Goal: Find specific page/section: Find specific page/section

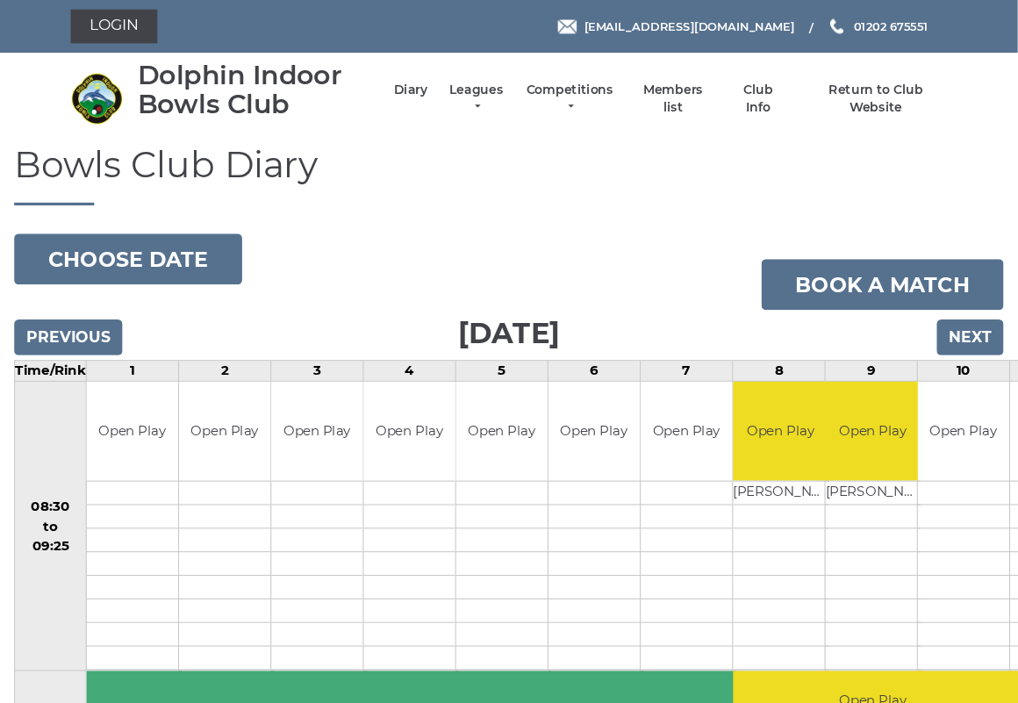
scroll to position [4, 0]
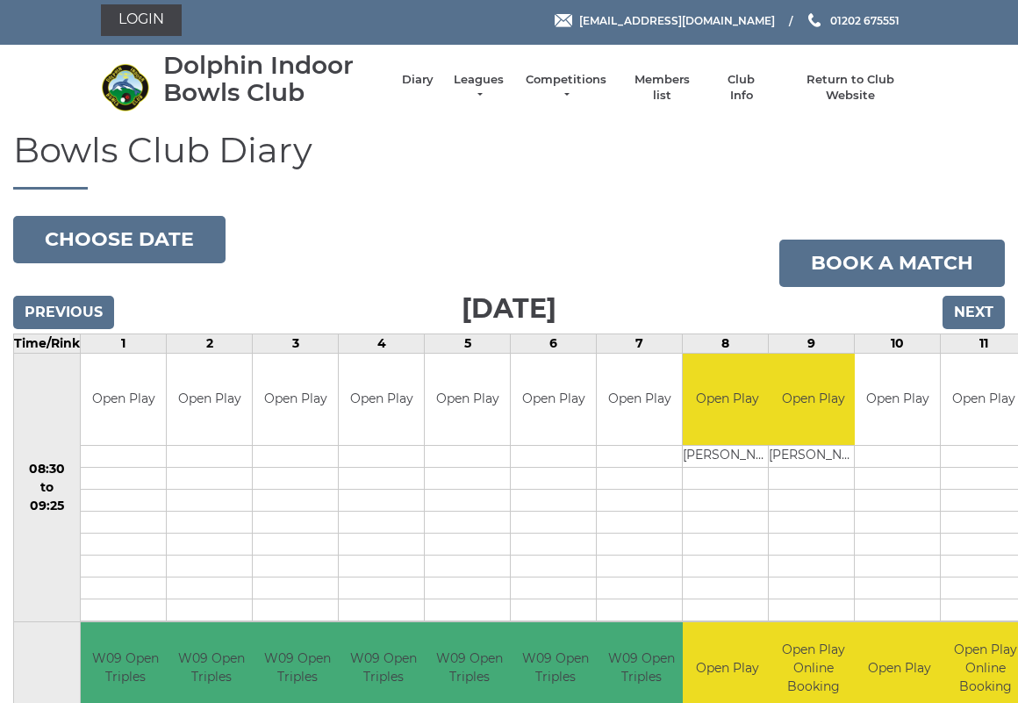
click at [131, 18] on link "Login" at bounding box center [141, 20] width 81 height 32
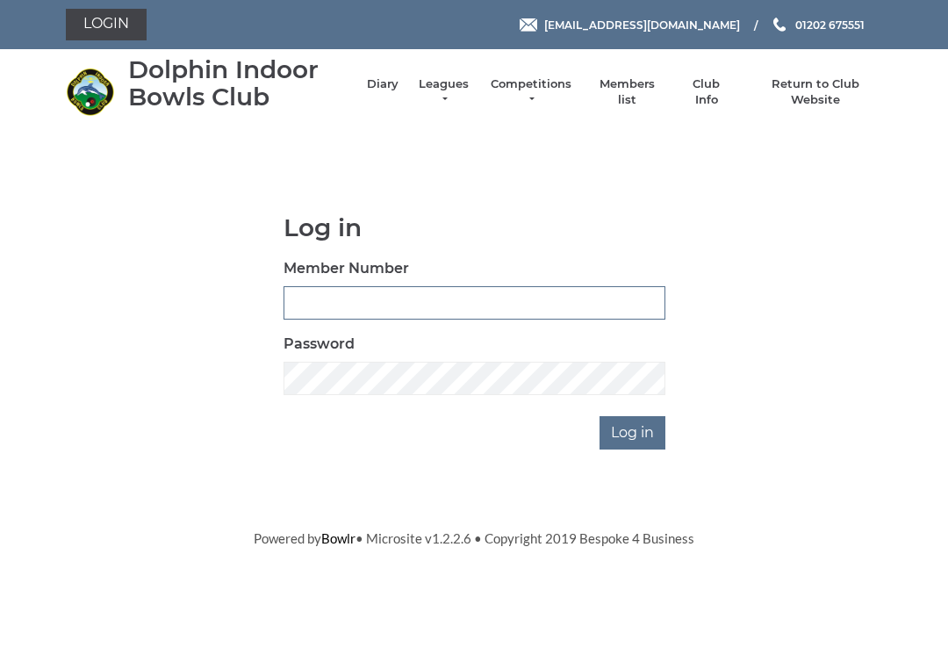
type input "3227"
click at [634, 431] on input "Log in" at bounding box center [632, 432] width 66 height 33
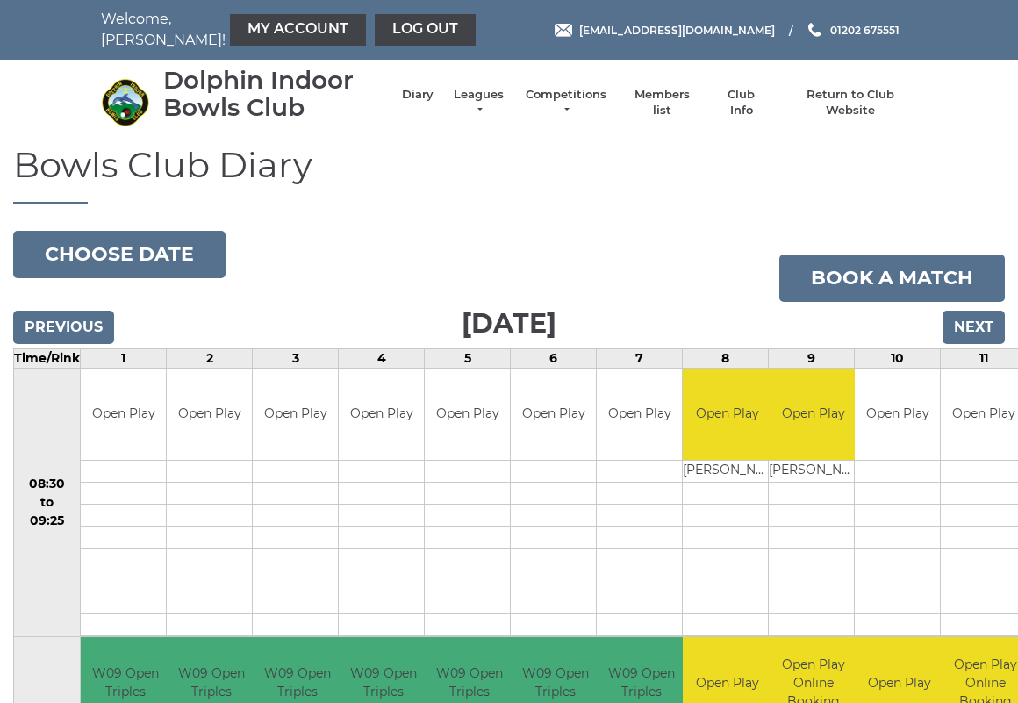
scroll to position [4, 0]
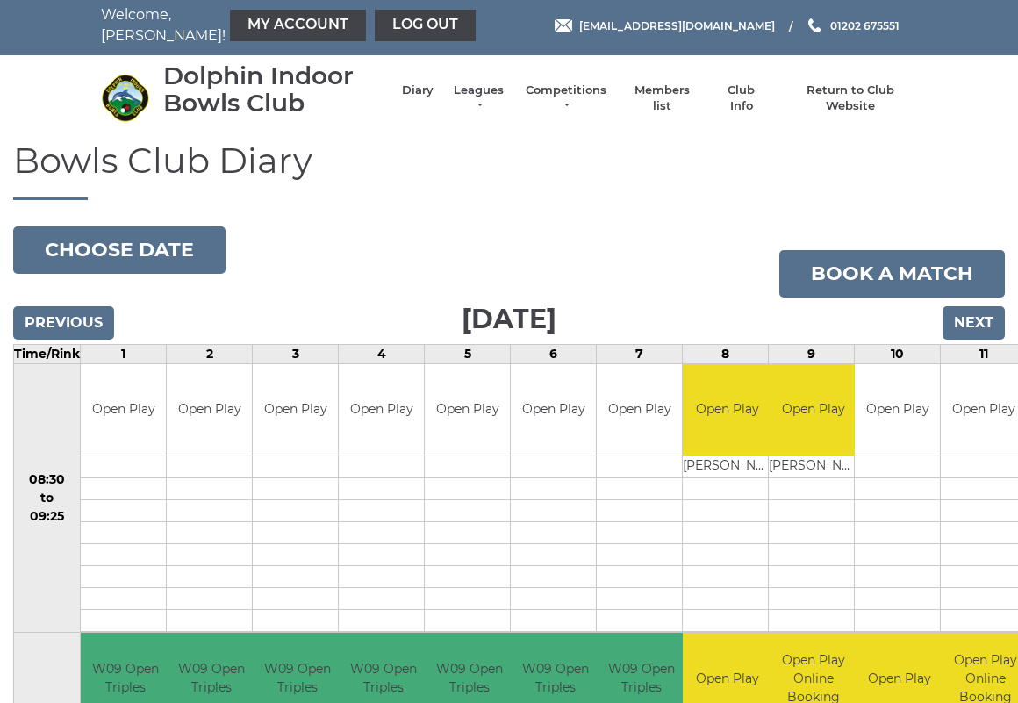
click at [682, 97] on link "Members list" at bounding box center [661, 99] width 73 height 32
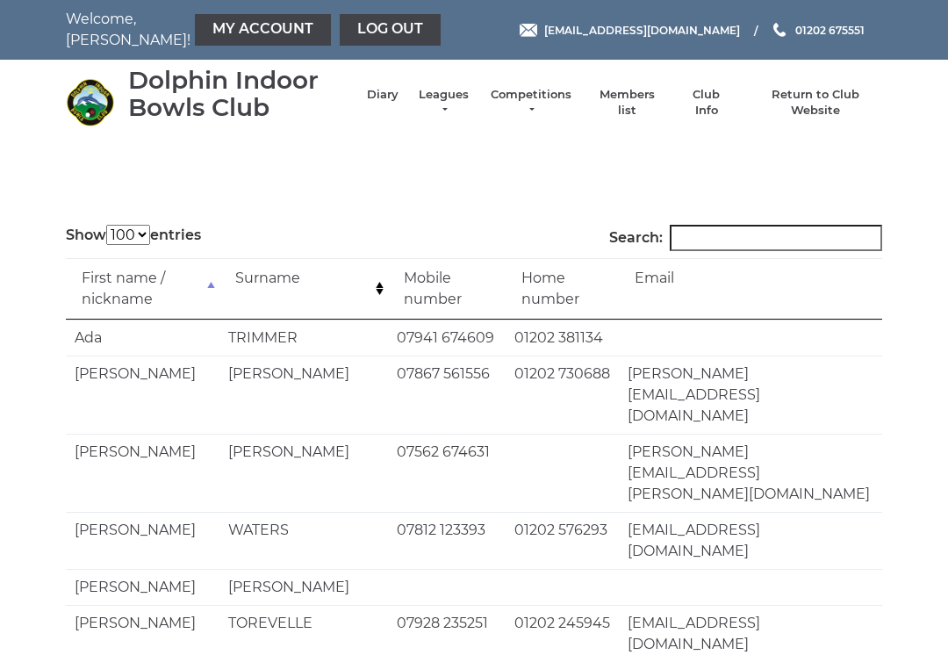
select select "100"
click at [717, 233] on input "Search:" at bounding box center [776, 238] width 212 height 26
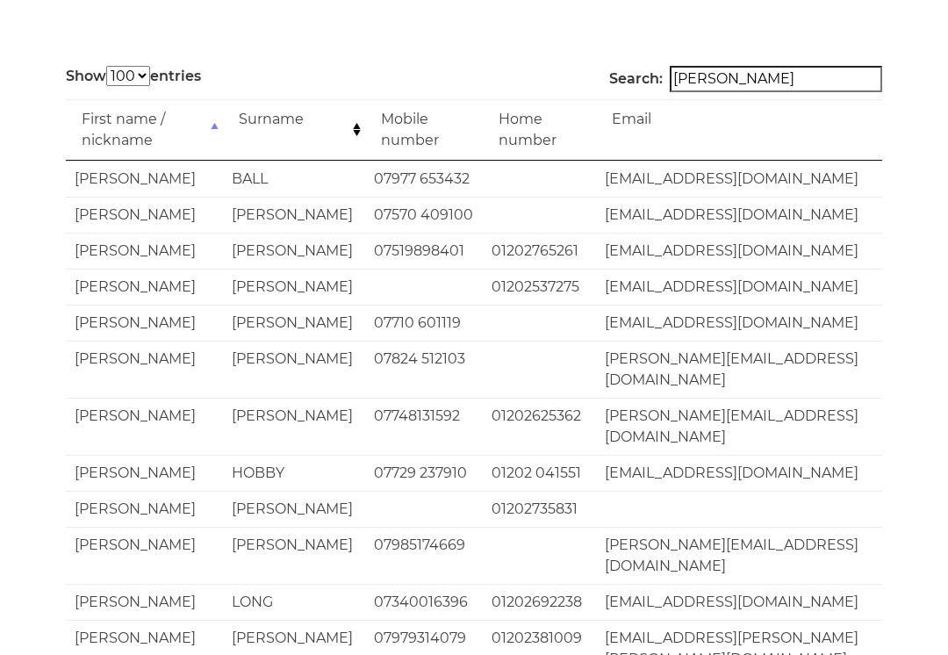
scroll to position [157, 0]
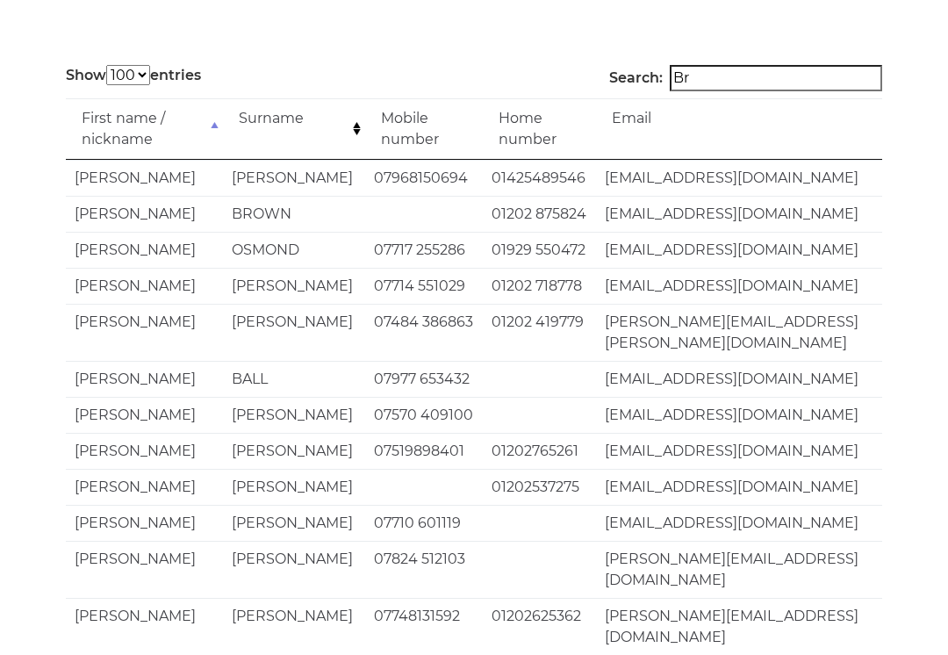
type input "B"
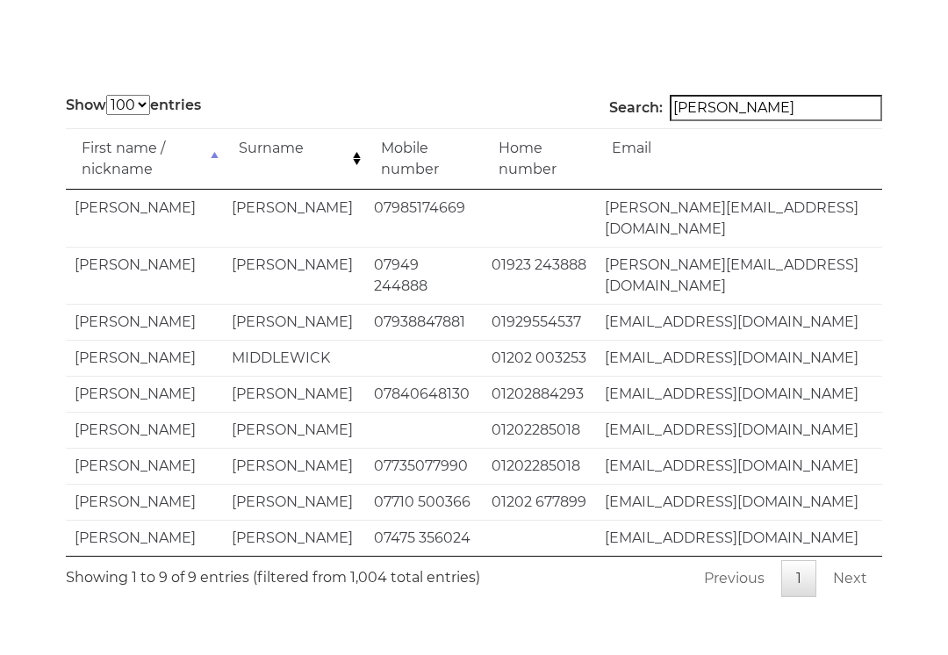
scroll to position [94, 0]
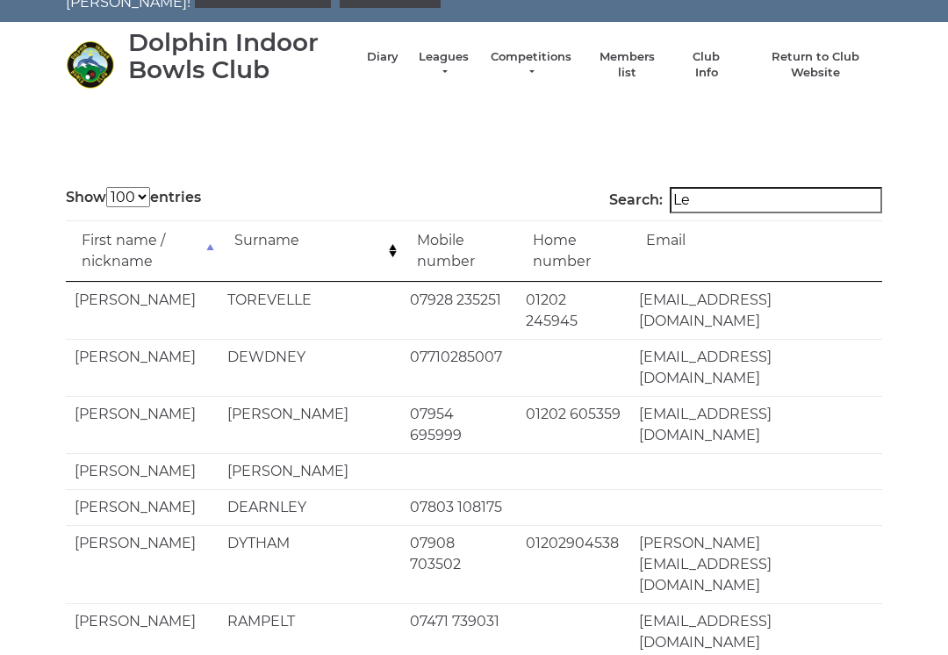
type input "L"
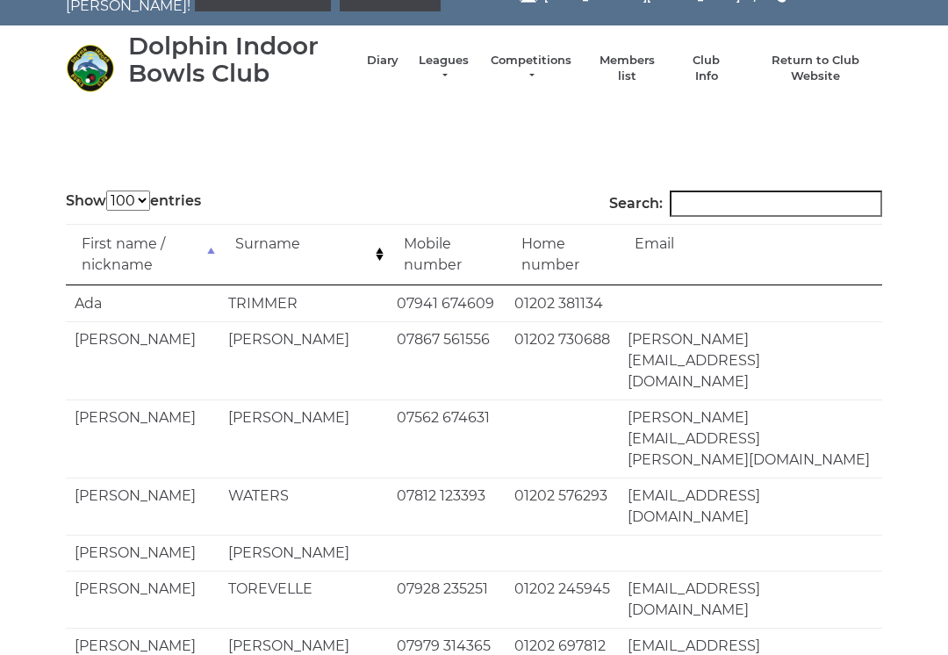
scroll to position [34, 0]
